Goal: Task Accomplishment & Management: Use online tool/utility

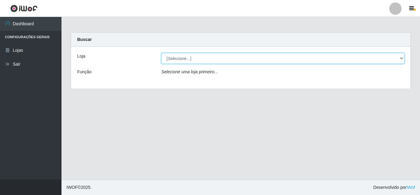
drag, startPoint x: 0, startPoint y: 0, endPoint x: 402, endPoint y: 61, distance: 406.9
click at [402, 61] on select "[Selecione...] Queiroz [GEOGRAPHIC_DATA] - [GEOGRAPHIC_DATA]" at bounding box center [283, 58] width 243 height 11
select select "462"
click at [162, 53] on select "[Selecione...] Queiroz [GEOGRAPHIC_DATA] - [GEOGRAPHIC_DATA]" at bounding box center [283, 58] width 243 height 11
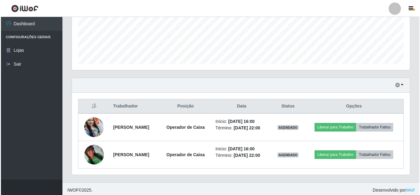
scroll to position [159, 0]
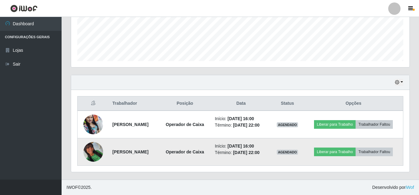
click at [90, 150] on img at bounding box center [93, 152] width 20 height 20
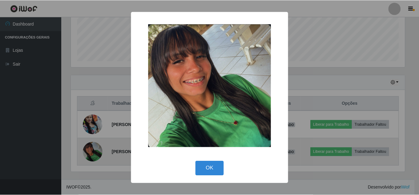
scroll to position [128, 335]
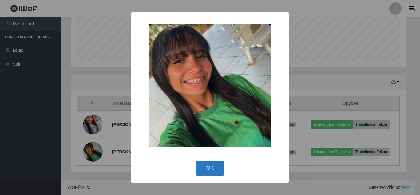
click at [218, 166] on button "OK" at bounding box center [210, 168] width 29 height 14
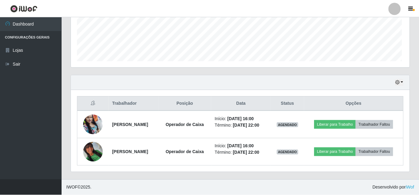
scroll to position [128, 338]
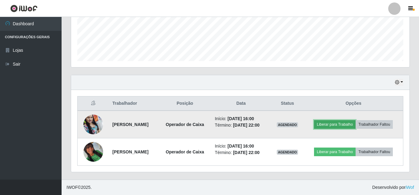
click at [331, 122] on button "Liberar para Trabalho" at bounding box center [335, 124] width 42 height 9
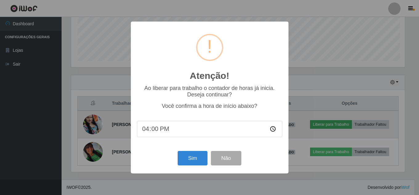
scroll to position [128, 335]
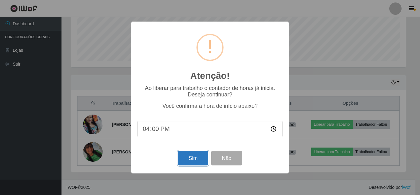
click at [187, 154] on button "Sim" at bounding box center [193, 158] width 30 height 14
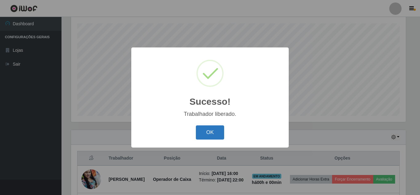
drag, startPoint x: 216, startPoint y: 137, endPoint x: 222, endPoint y: 135, distance: 6.3
click at [216, 136] on button "OK" at bounding box center [210, 132] width 29 height 14
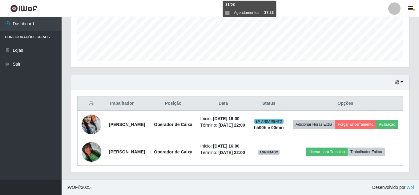
scroll to position [168, 0]
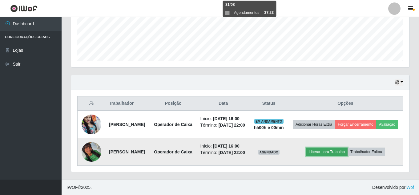
click at [332, 149] on button "Liberar para Trabalho" at bounding box center [327, 151] width 42 height 9
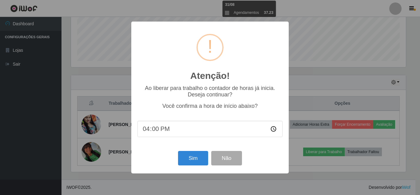
click at [203, 146] on div "Atenção! × Ao liberar para trabalho o contador de horas já inicia. Deseja conti…" at bounding box center [210, 97] width 158 height 151
click at [202, 158] on button "Sim" at bounding box center [193, 158] width 30 height 14
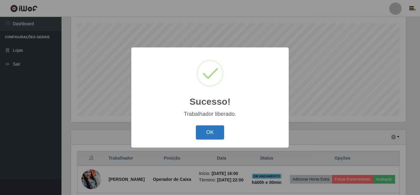
click at [202, 139] on button "OK" at bounding box center [210, 132] width 29 height 14
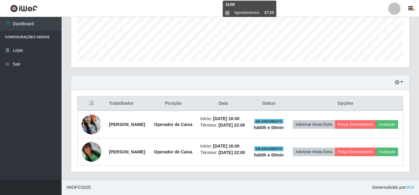
scroll to position [168, 0]
